Goal: Transaction & Acquisition: Book appointment/travel/reservation

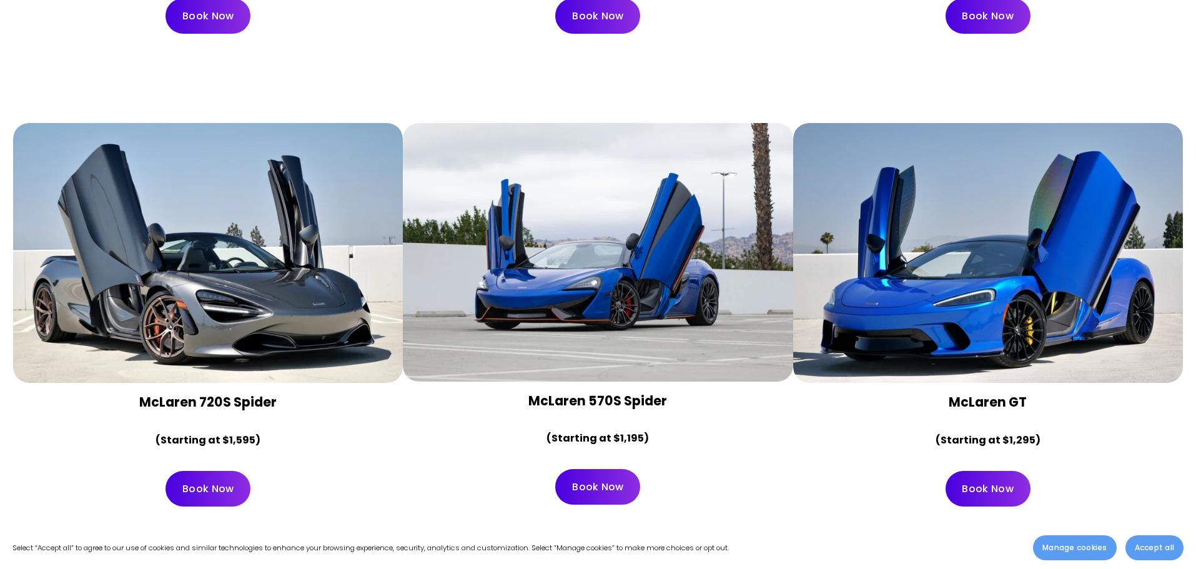
scroll to position [1561, 0]
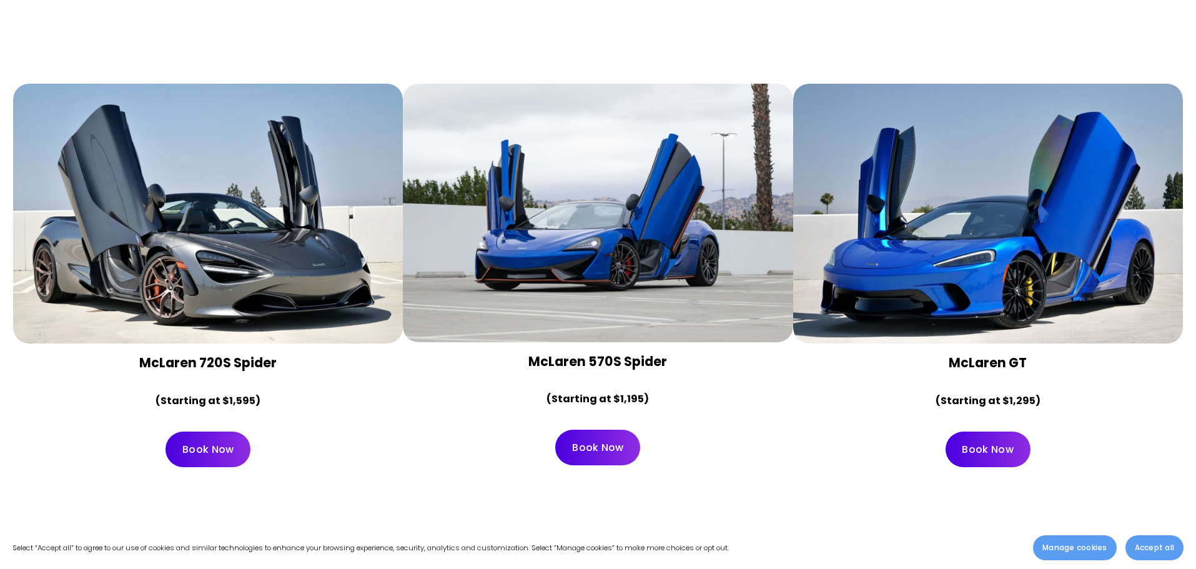
click at [207, 432] on link "Book Now" at bounding box center [207, 450] width 85 height 36
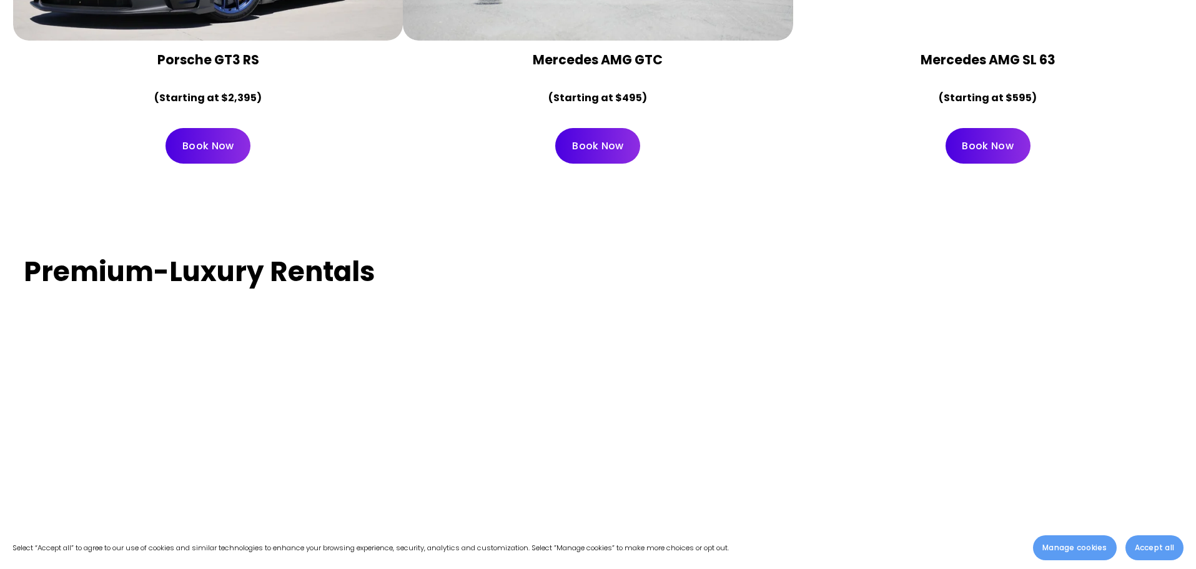
scroll to position [3059, 0]
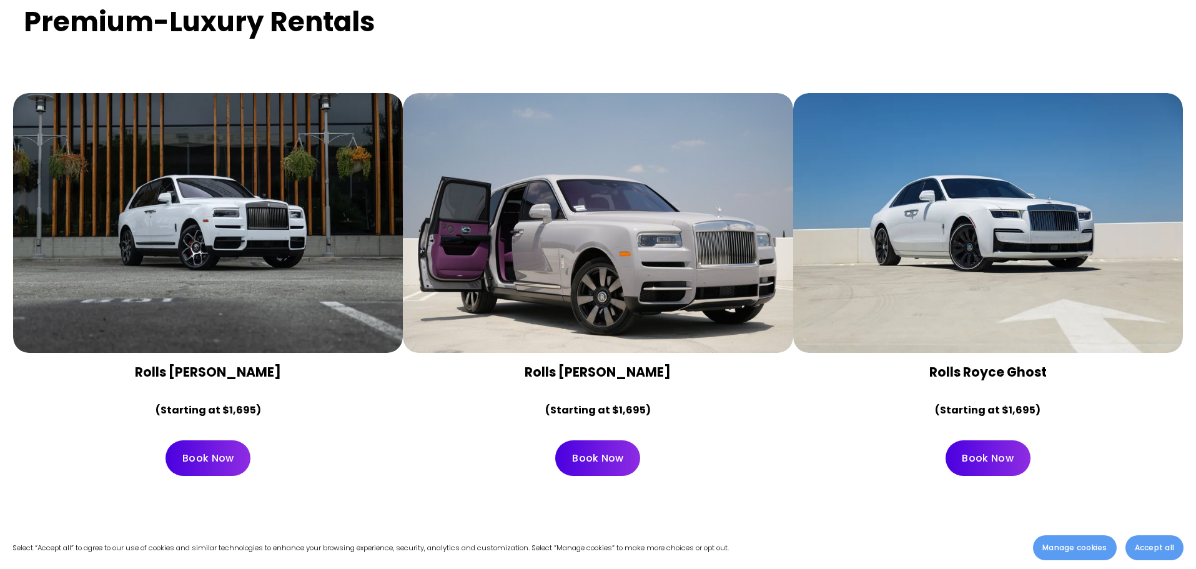
click at [304, 247] on div at bounding box center [208, 223] width 390 height 260
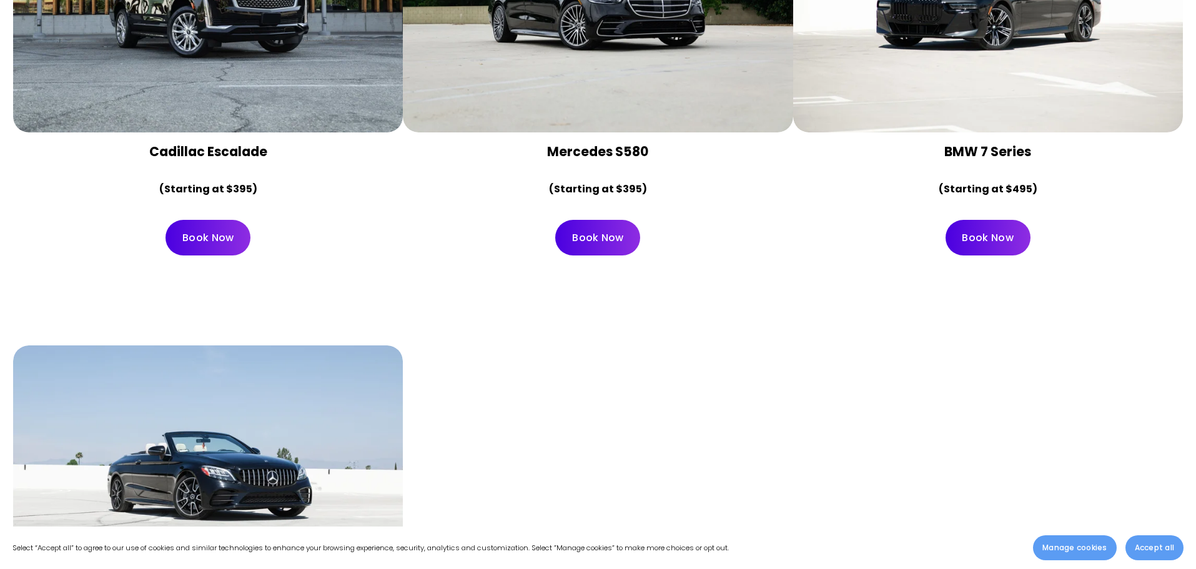
scroll to position [5226, 0]
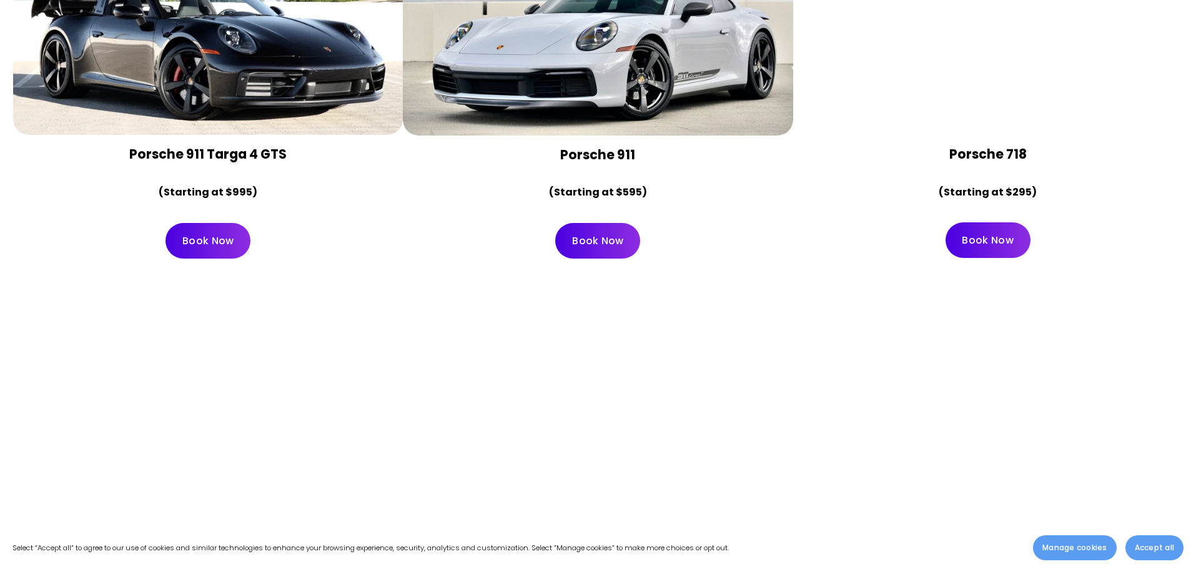
drag, startPoint x: 352, startPoint y: 279, endPoint x: 337, endPoint y: 125, distance: 155.0
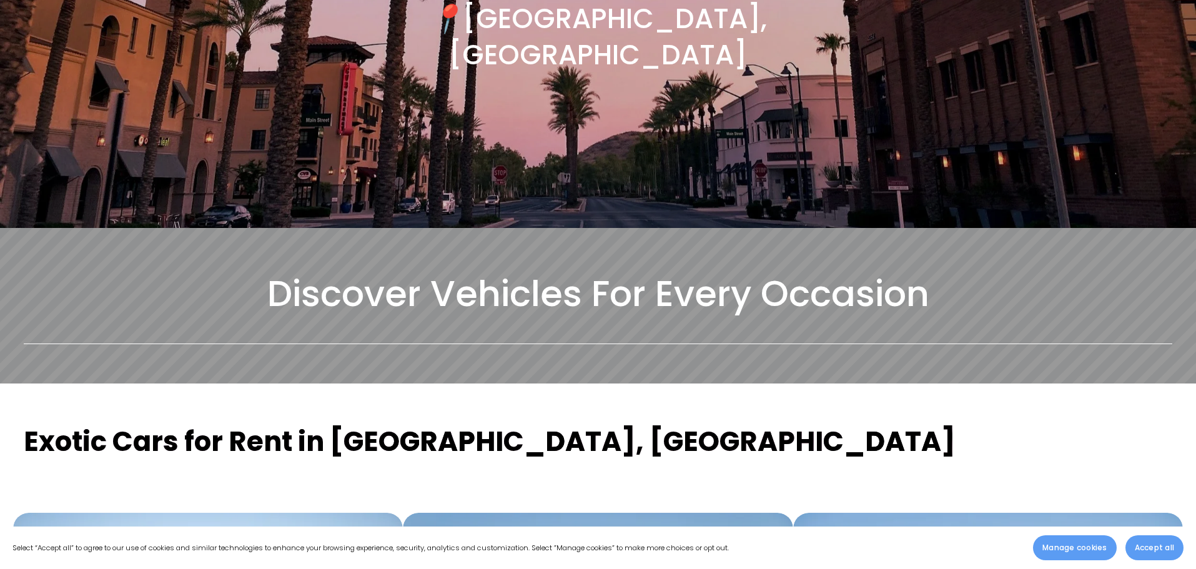
scroll to position [687, 0]
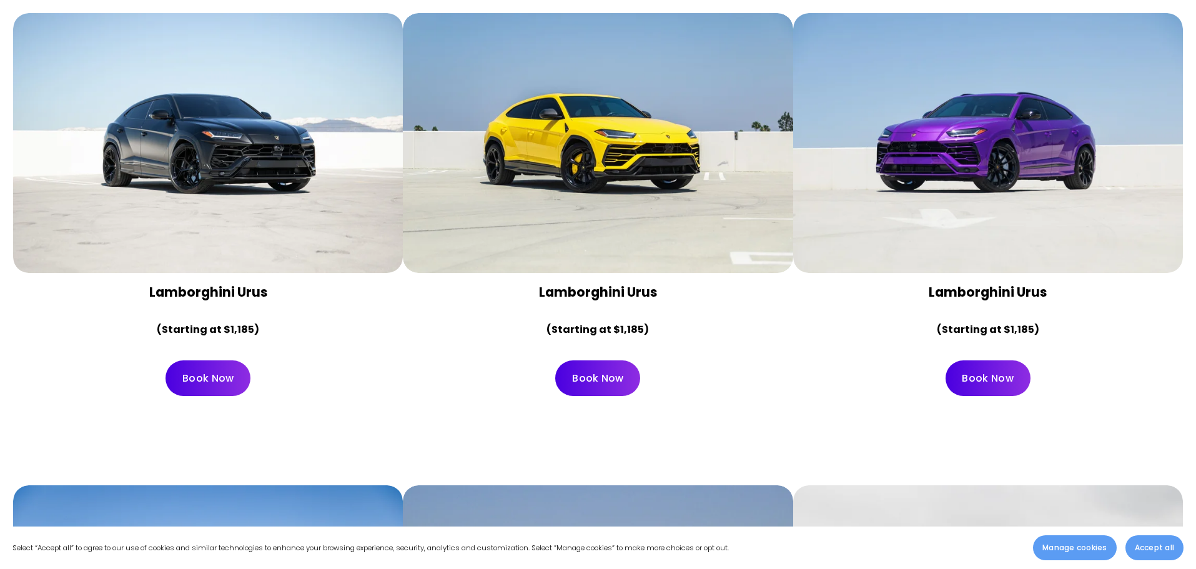
click at [208, 360] on link "Book Now" at bounding box center [207, 378] width 85 height 36
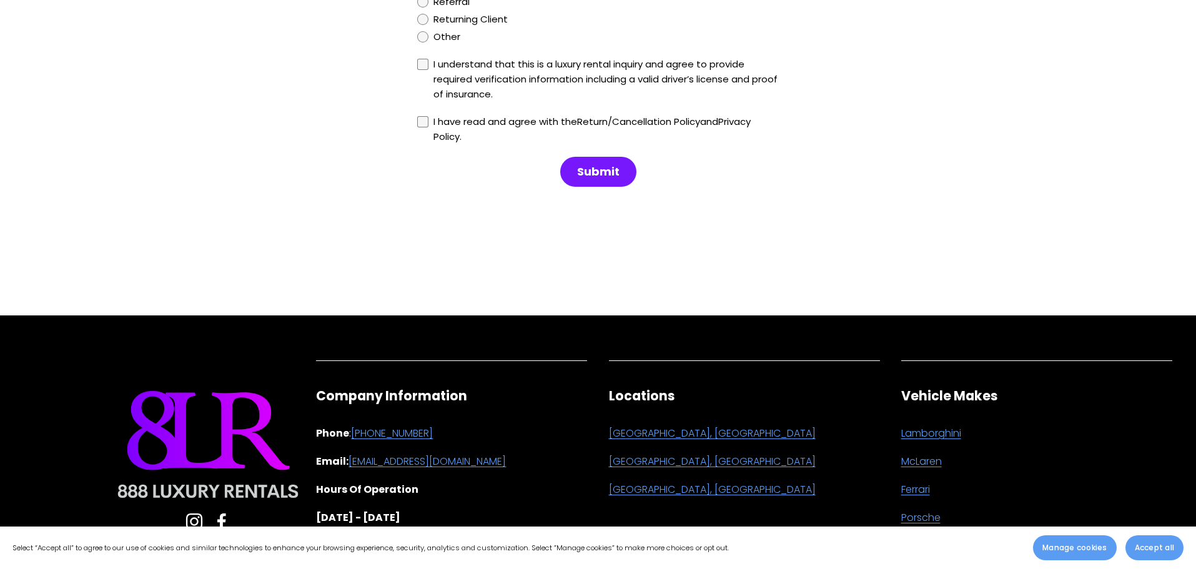
scroll to position [1397, 0]
